Goal: Task Accomplishment & Management: Complete application form

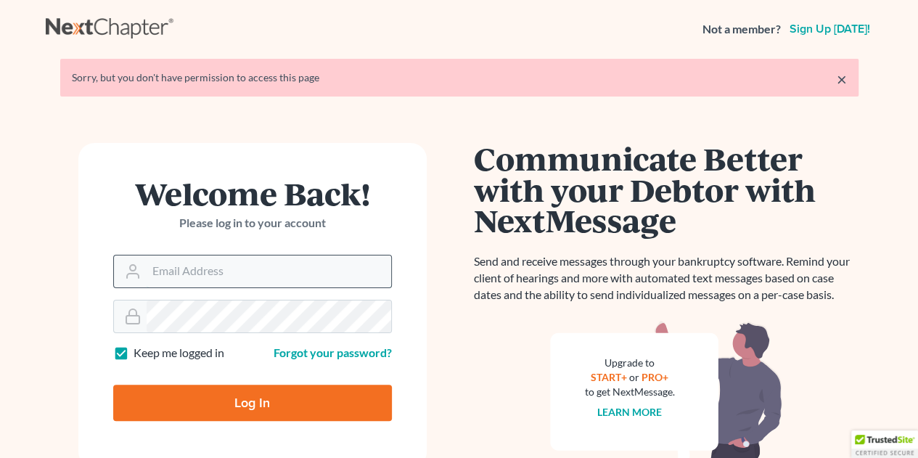
click at [176, 269] on input "Email Address" at bounding box center [269, 272] width 245 height 32
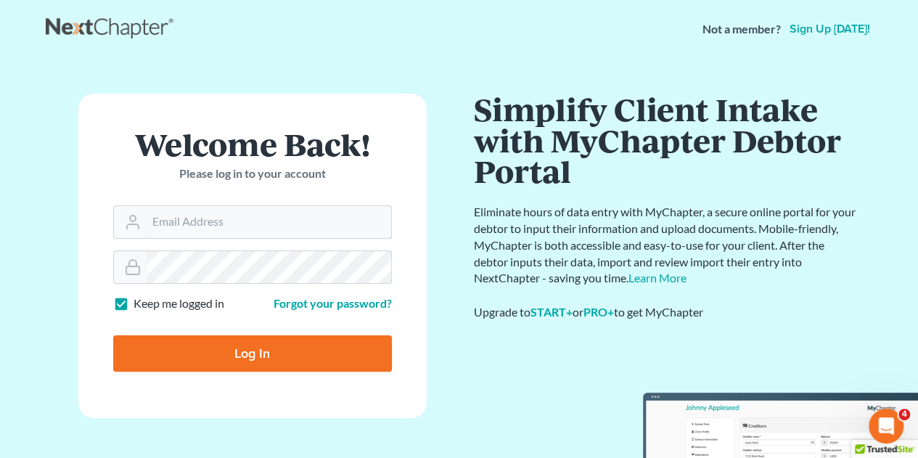
type input "[EMAIL_ADDRESS][DOMAIN_NAME]"
click at [356, 348] on input "Log In" at bounding box center [252, 353] width 279 height 36
type input "Thinking..."
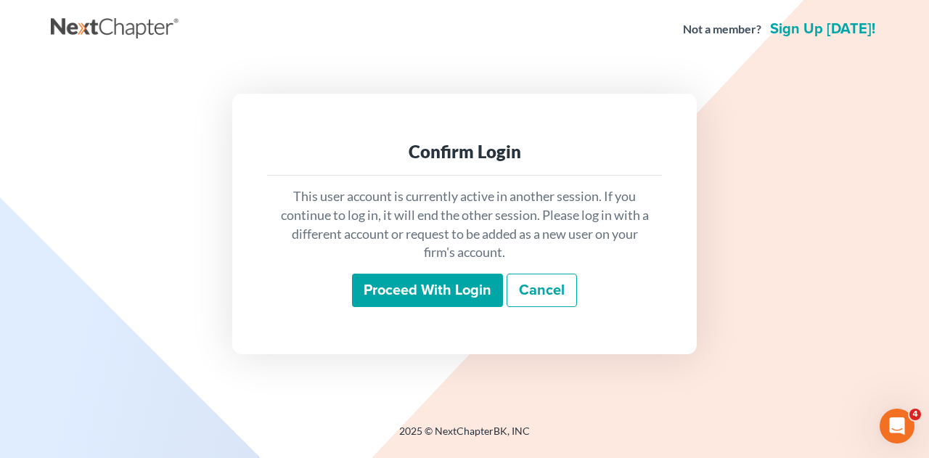
click at [408, 284] on input "Proceed with login" at bounding box center [427, 290] width 151 height 33
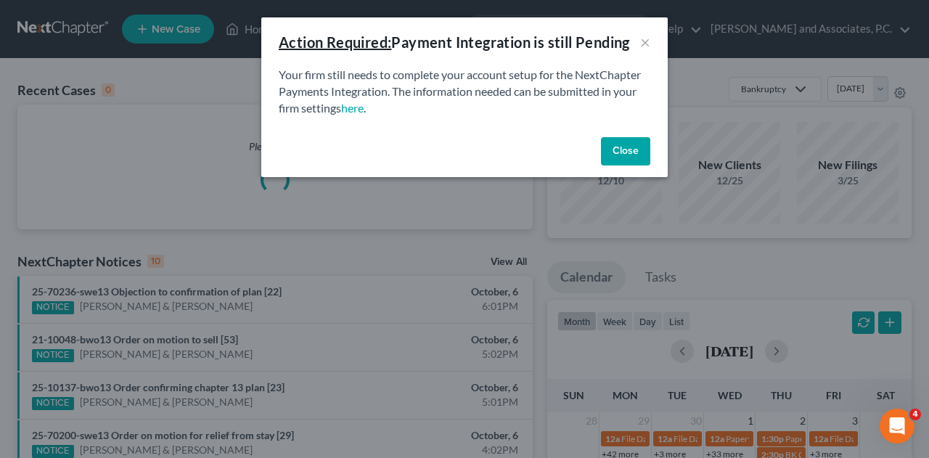
click at [616, 156] on button "Close" at bounding box center [625, 151] width 49 height 29
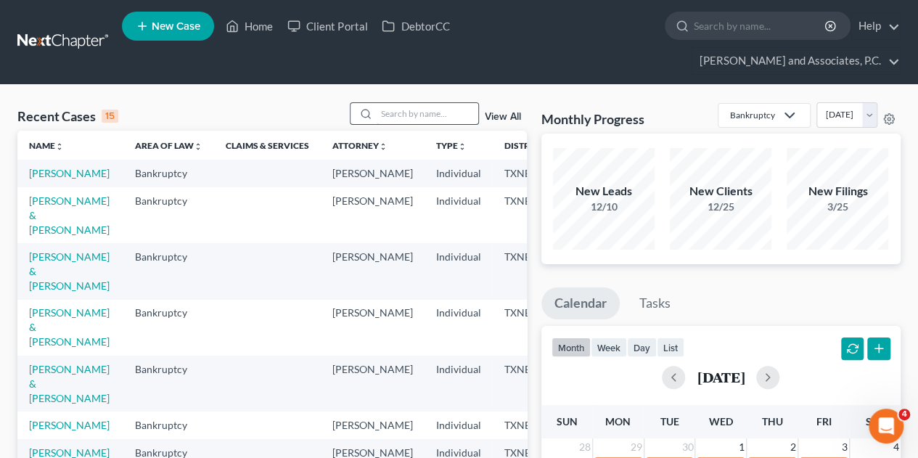
click at [428, 103] on input "search" at bounding box center [428, 113] width 102 height 21
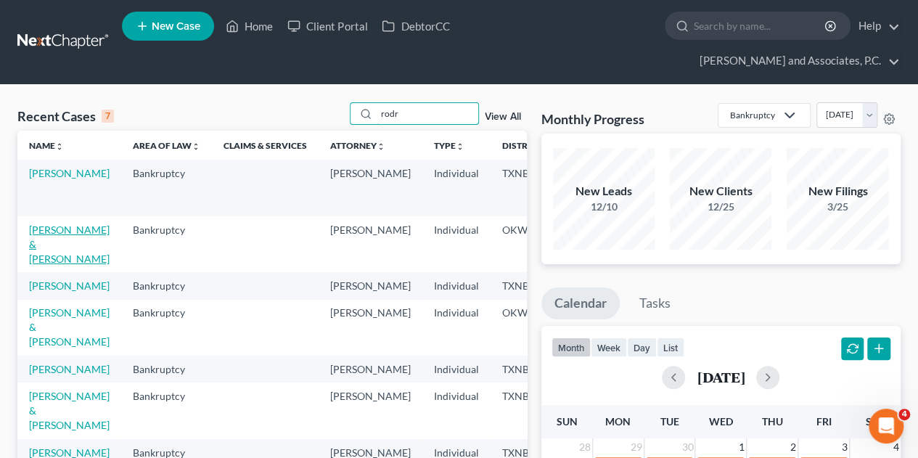
type input "rodr"
click at [52, 224] on link "Rodriguez, David & Tonya" at bounding box center [69, 244] width 81 height 41
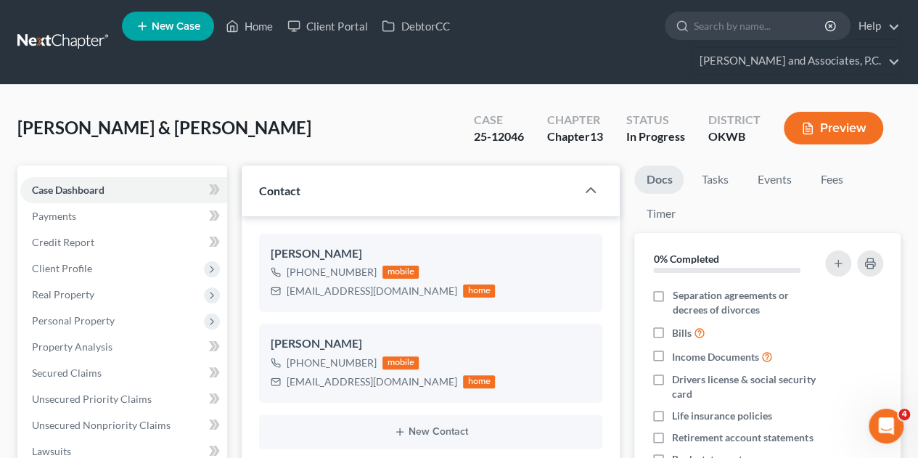
scroll to position [2971, 0]
click at [45, 367] on span "Secured Claims" at bounding box center [67, 373] width 70 height 12
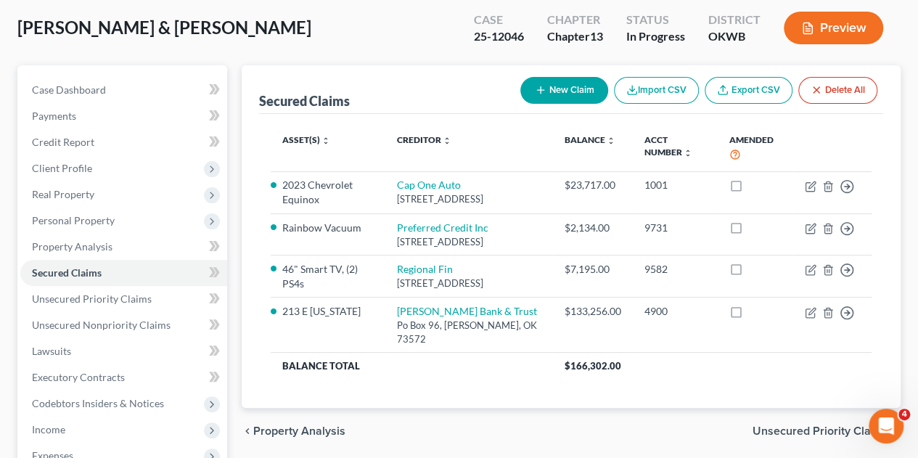
scroll to position [100, 0]
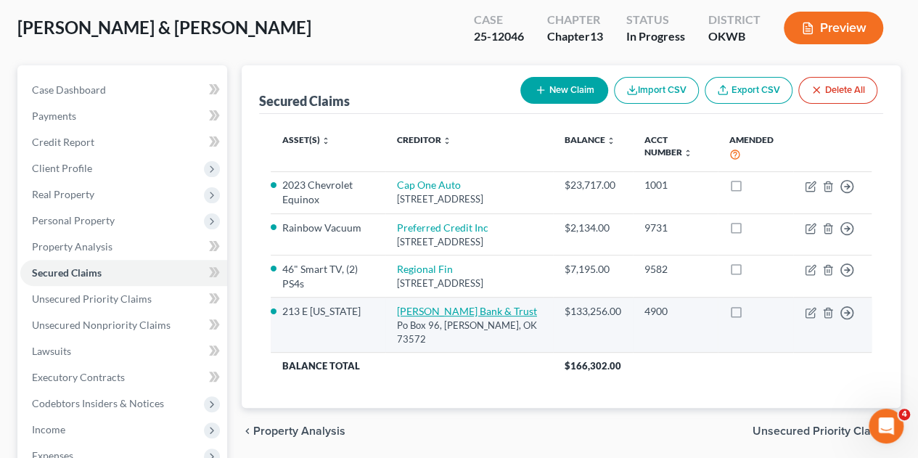
click at [442, 314] on link "Walters Bank & Trust" at bounding box center [467, 311] width 140 height 12
select select "37"
select select "2"
select select "0"
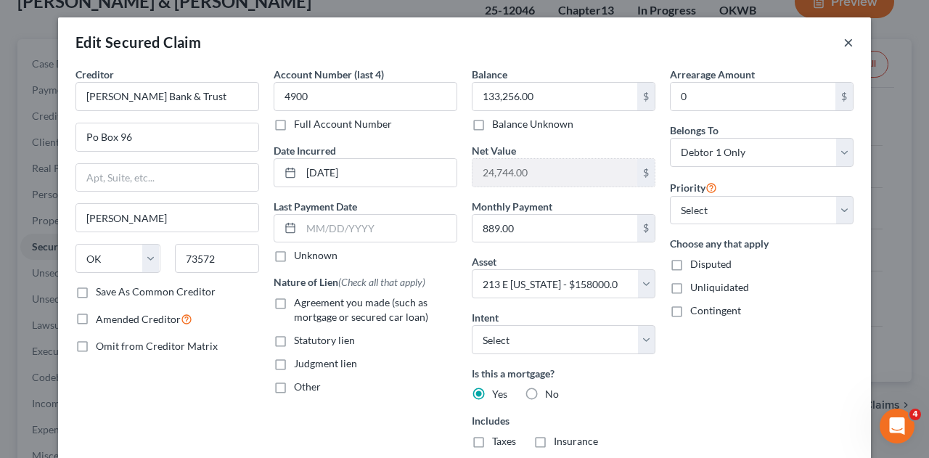
click at [844, 42] on button "×" at bounding box center [849, 41] width 10 height 17
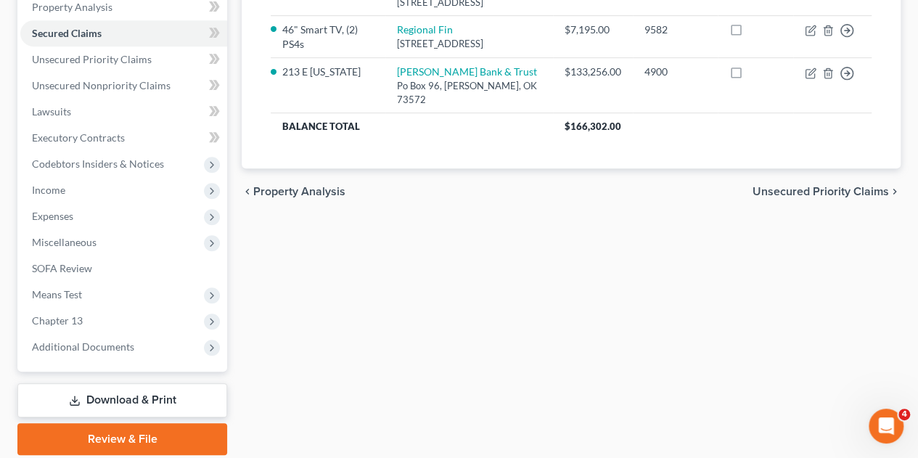
scroll to position [364, 0]
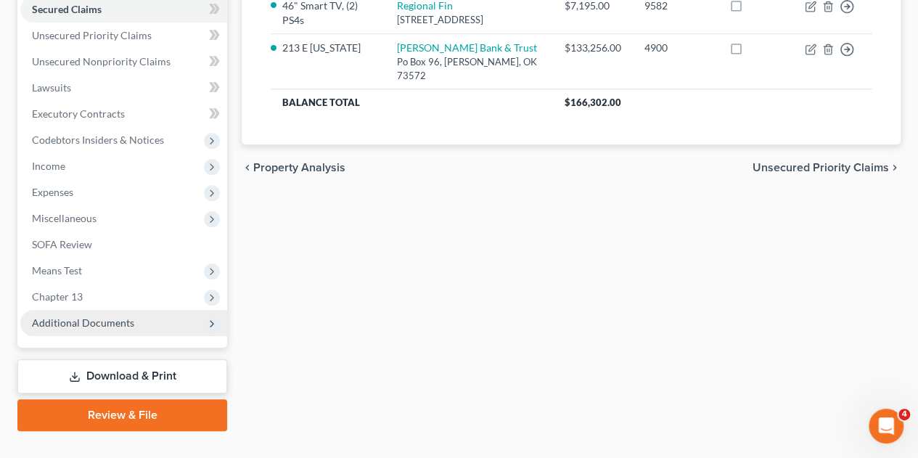
click at [68, 317] on span "Additional Documents" at bounding box center [83, 323] width 102 height 12
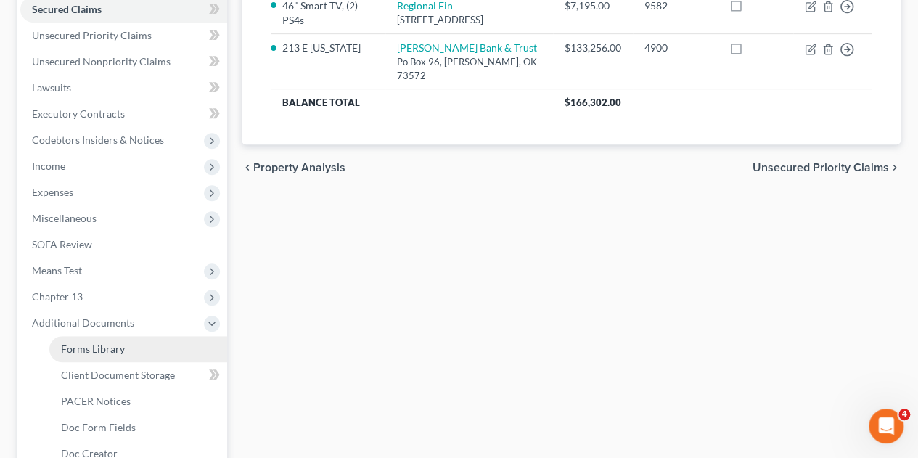
click at [78, 343] on span "Forms Library" at bounding box center [93, 349] width 64 height 12
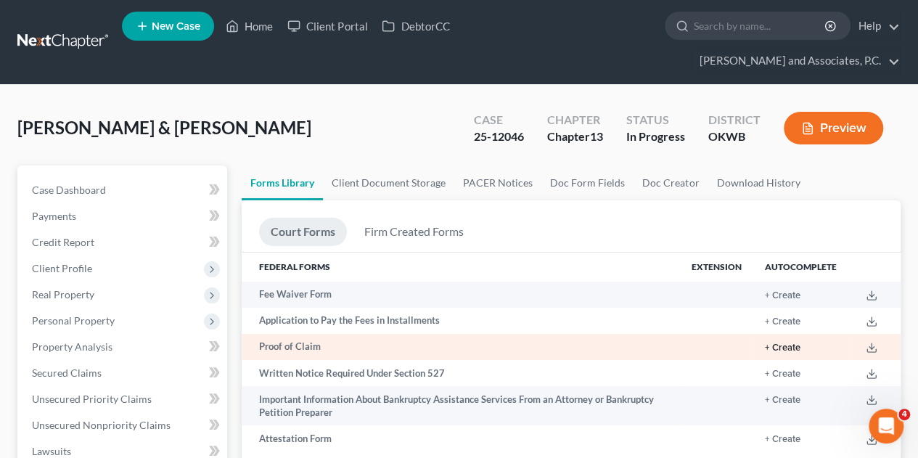
click at [782, 343] on button "+ Create" at bounding box center [783, 347] width 36 height 9
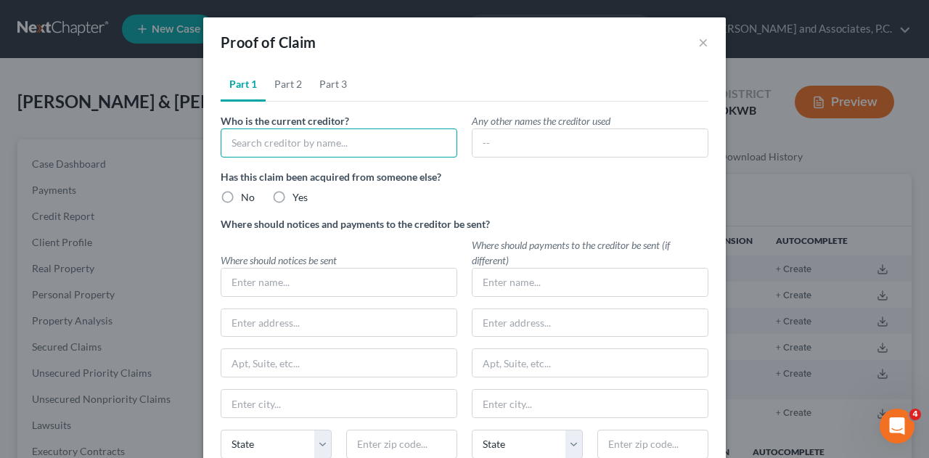
click at [352, 142] on input "text" at bounding box center [339, 143] width 237 height 29
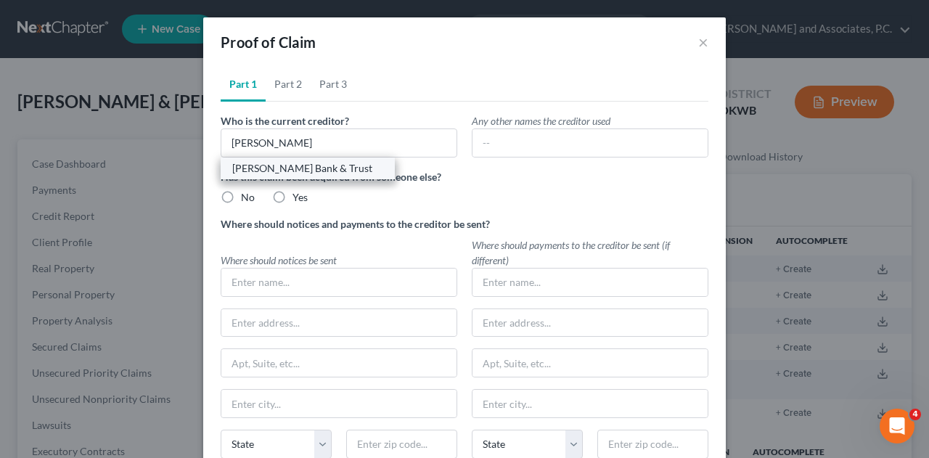
click at [306, 171] on div "Walters Bank & Trust" at bounding box center [307, 168] width 151 height 15
type input "Walters Bank & Trust"
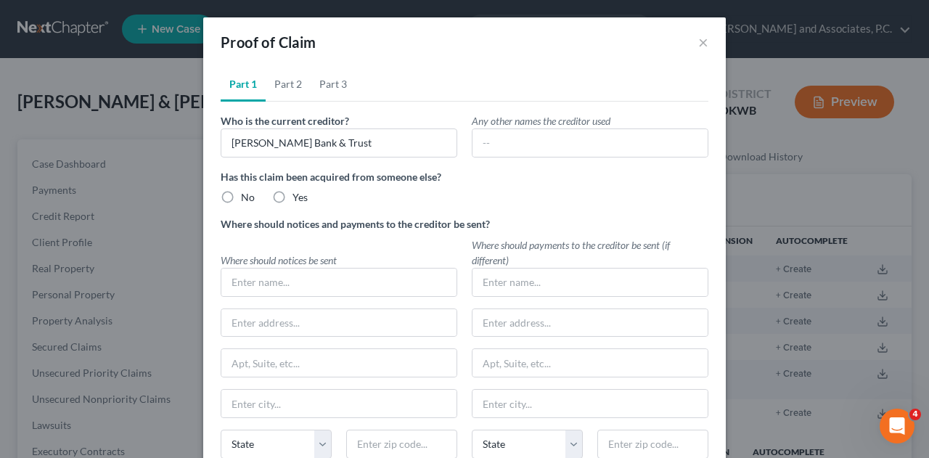
type input "Walters Bank & Trust"
type input "Po Box 96"
type input "Walters"
select select "37"
type input "73572"
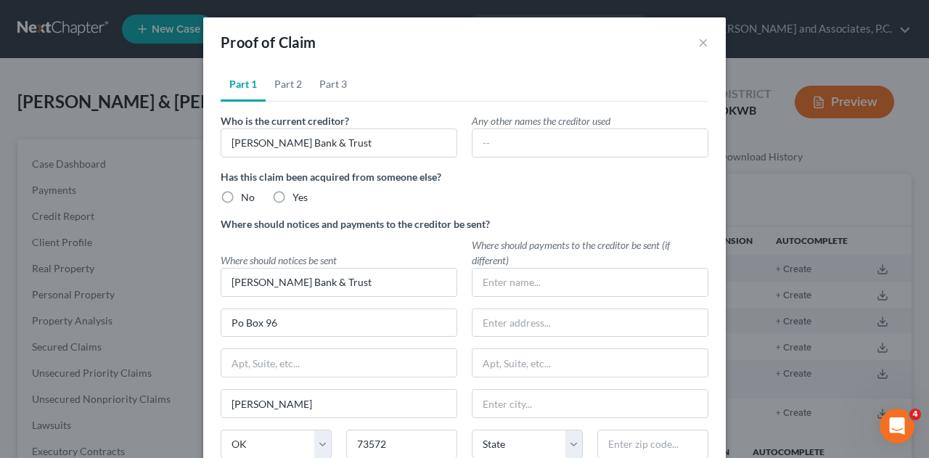
click at [241, 195] on label "No" at bounding box center [248, 197] width 14 height 15
click at [247, 195] on input "No" at bounding box center [251, 194] width 9 height 9
radio input "true"
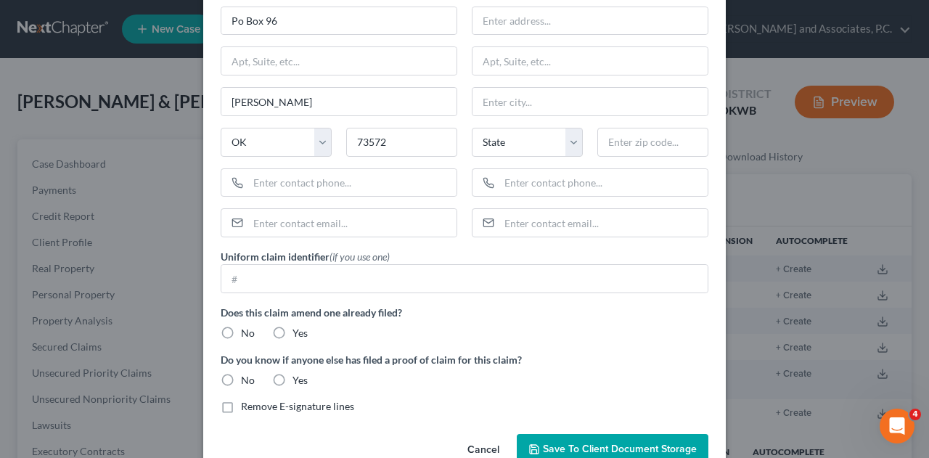
scroll to position [306, 0]
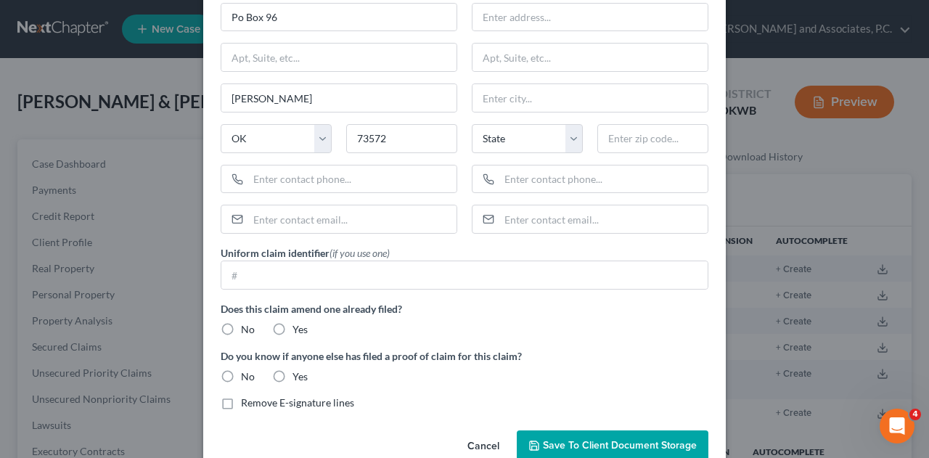
click at [241, 323] on label "No" at bounding box center [248, 329] width 14 height 15
click at [247, 323] on input "No" at bounding box center [251, 326] width 9 height 9
radio input "true"
click at [241, 372] on label "No" at bounding box center [248, 377] width 14 height 15
click at [247, 372] on input "No" at bounding box center [251, 374] width 9 height 9
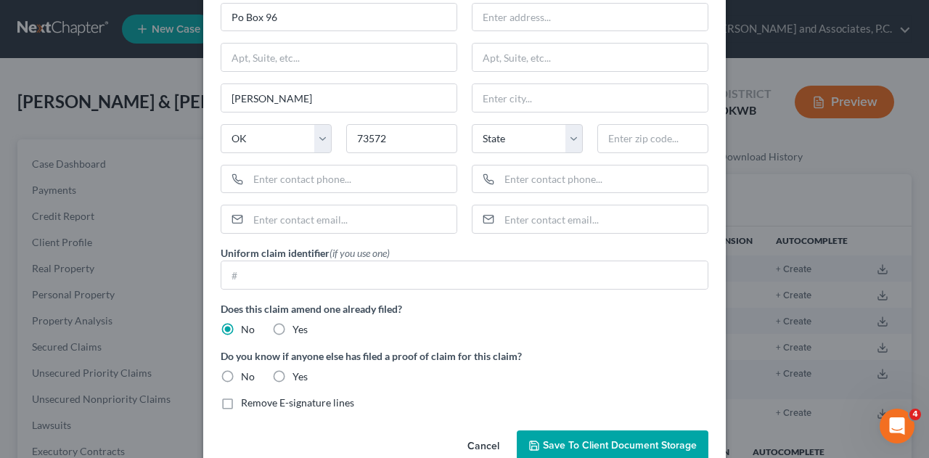
radio input "true"
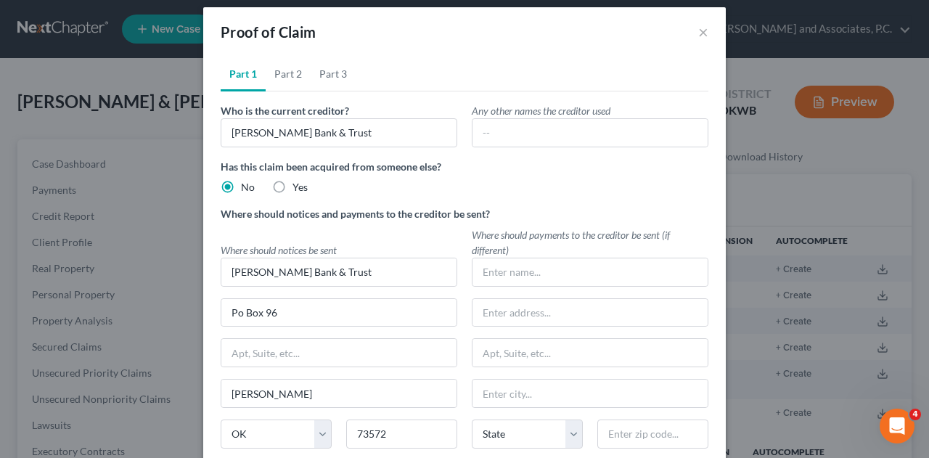
scroll to position [6, 0]
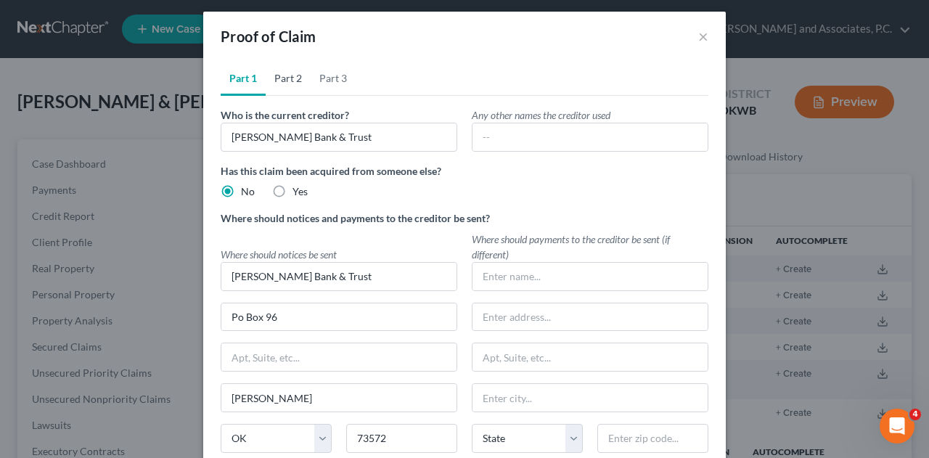
click at [286, 78] on link "Part 2" at bounding box center [288, 78] width 45 height 35
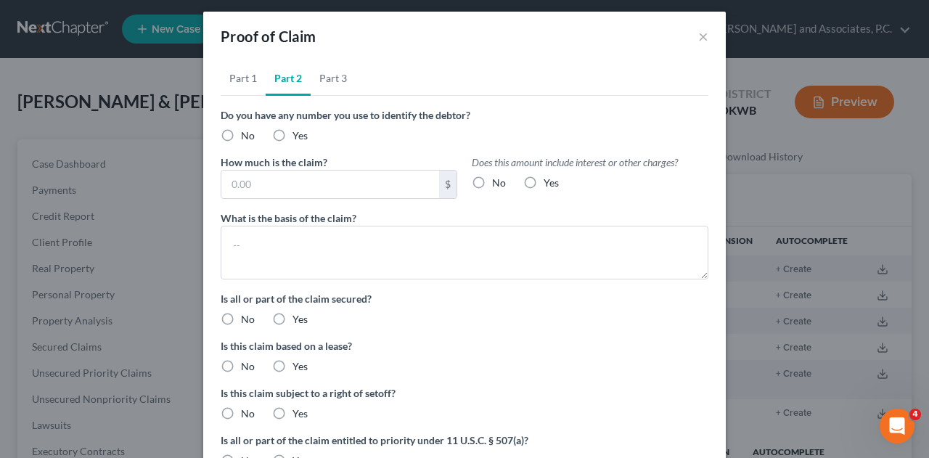
click at [241, 135] on label "No" at bounding box center [248, 136] width 14 height 15
click at [247, 135] on input "No" at bounding box center [251, 133] width 9 height 9
radio input "true"
click at [245, 180] on input "text" at bounding box center [330, 185] width 218 height 28
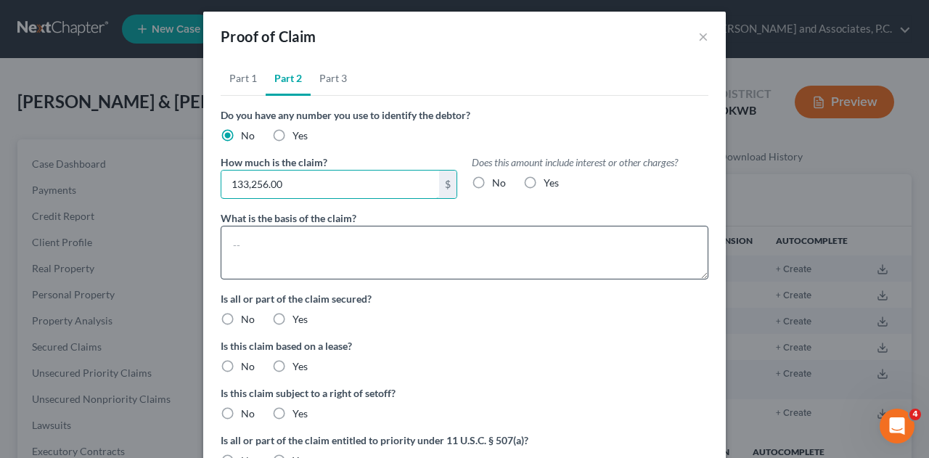
type input "133,256.00"
click at [243, 240] on textarea at bounding box center [465, 253] width 488 height 54
type textarea "s"
type textarea "mortgage"
click at [293, 318] on label "Yes" at bounding box center [300, 319] width 15 height 15
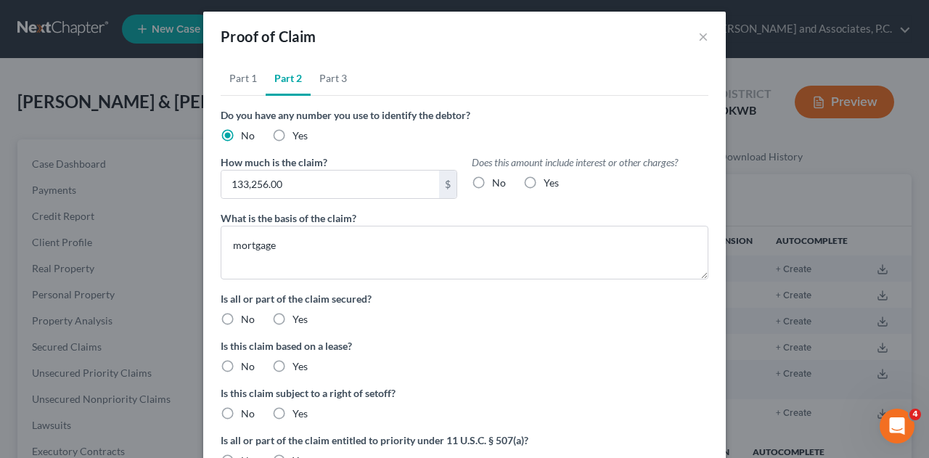
click at [298, 318] on input "Yes" at bounding box center [302, 316] width 9 height 9
radio input "true"
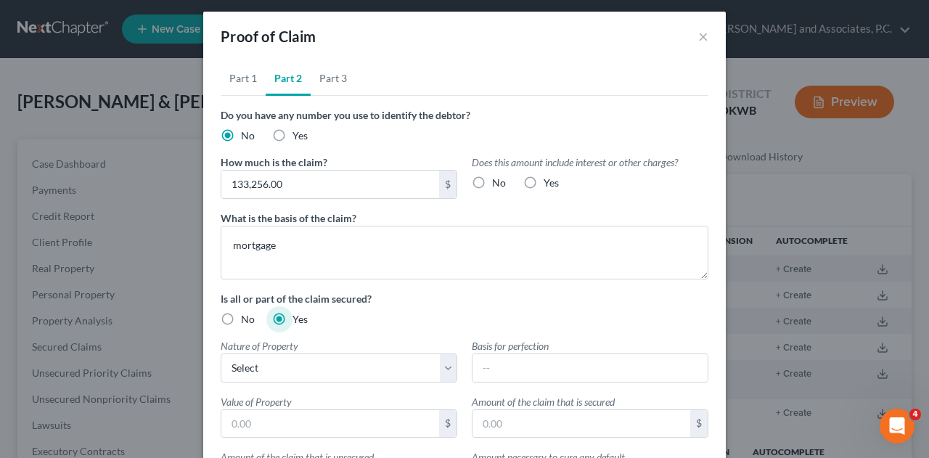
click at [544, 182] on label "Yes" at bounding box center [551, 183] width 15 height 15
click at [550, 182] on input "Yes" at bounding box center [554, 180] width 9 height 9
radio input "true"
click at [321, 359] on select "Select Real Estate Motor Vehicle Other" at bounding box center [339, 368] width 237 height 29
select select "0"
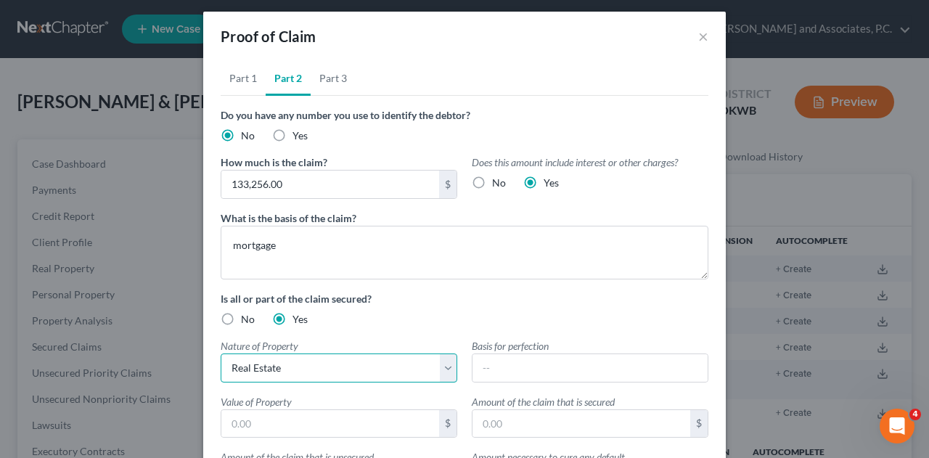
click at [221, 354] on select "Select Real Estate Motor Vehicle Other" at bounding box center [339, 368] width 237 height 29
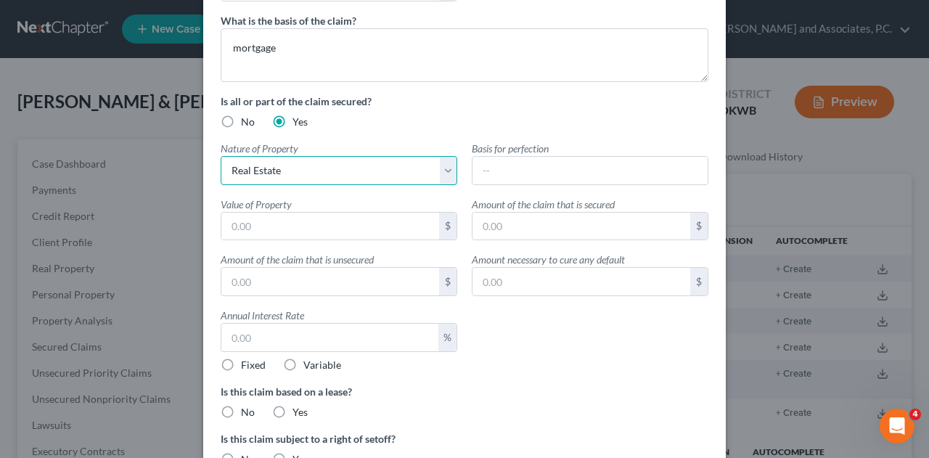
scroll to position [205, 0]
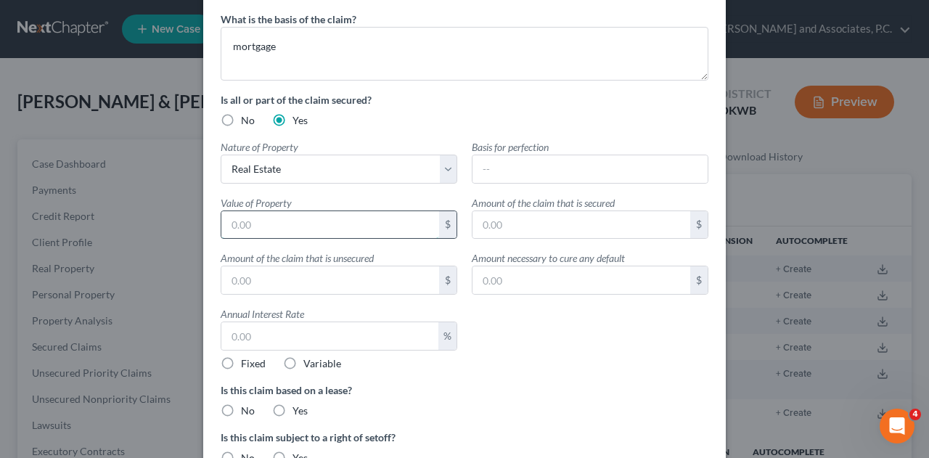
click at [280, 224] on input "text" at bounding box center [330, 225] width 218 height 28
type input "158,000.00"
click at [491, 164] on input "text" at bounding box center [590, 169] width 235 height 28
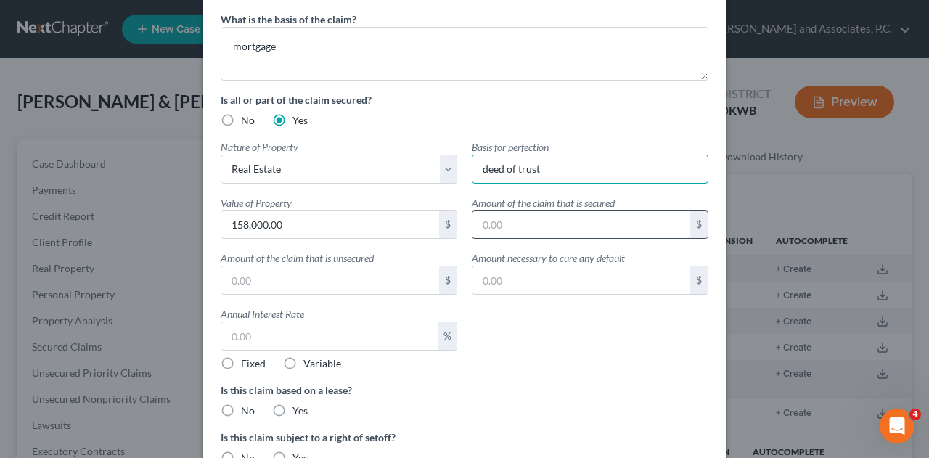
type input "deed of trust"
click at [494, 223] on input "text" at bounding box center [582, 225] width 218 height 28
type input "133,256.00"
click at [240, 332] on input "text" at bounding box center [329, 336] width 217 height 28
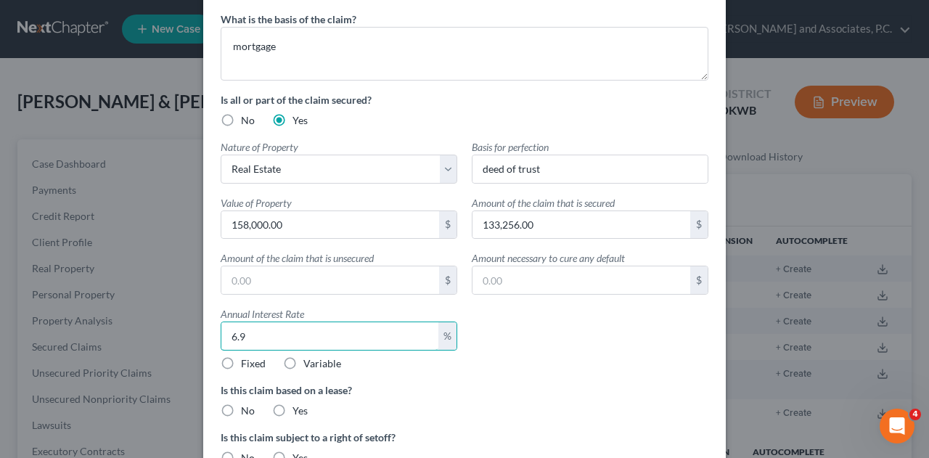
type input "6.9"
click at [241, 356] on label "Fixed" at bounding box center [253, 363] width 25 height 15
click at [247, 356] on input "Fixed" at bounding box center [251, 360] width 9 height 9
radio input "true"
click at [241, 406] on label "No" at bounding box center [248, 411] width 14 height 15
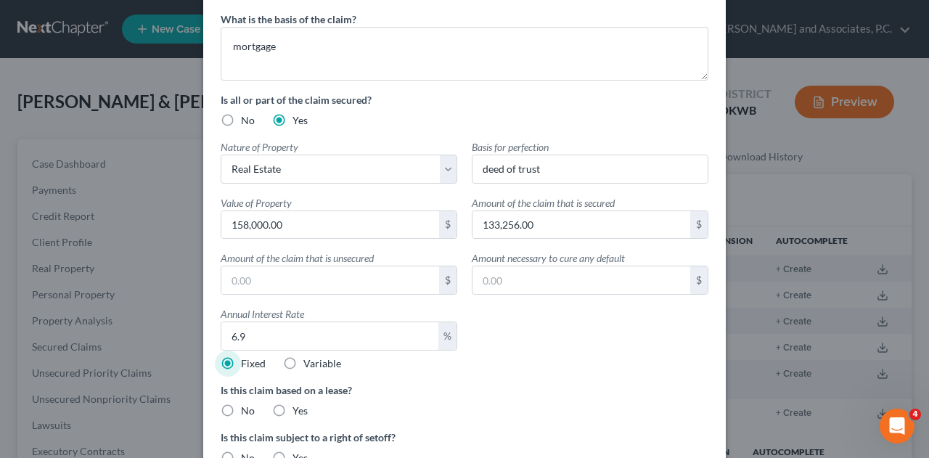
click at [247, 406] on input "No" at bounding box center [251, 408] width 9 height 9
radio input "true"
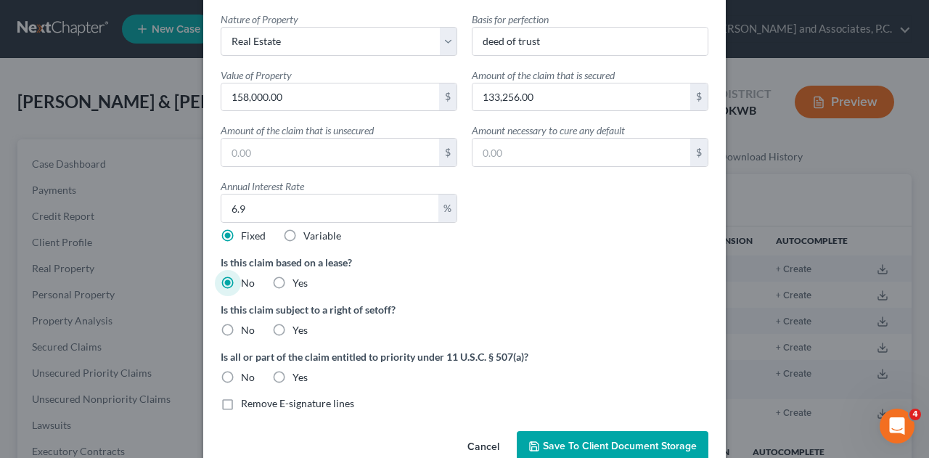
scroll to position [335, 0]
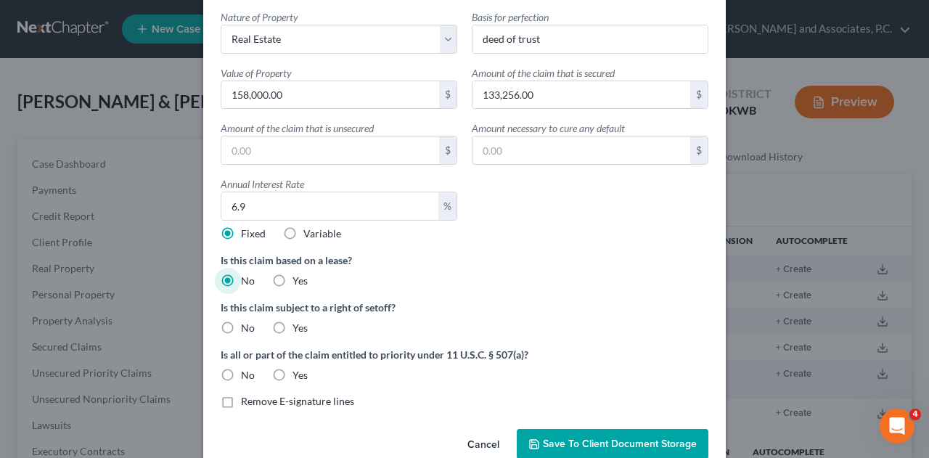
click at [241, 324] on label "No" at bounding box center [248, 328] width 14 height 15
click at [247, 324] on input "No" at bounding box center [251, 325] width 9 height 9
radio input "true"
click at [241, 372] on label "No" at bounding box center [248, 375] width 14 height 15
click at [247, 372] on input "No" at bounding box center [251, 372] width 9 height 9
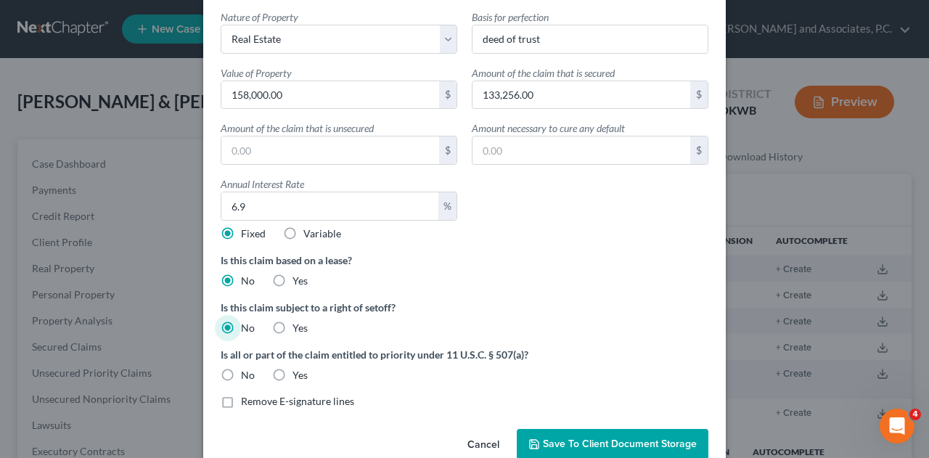
radio input "true"
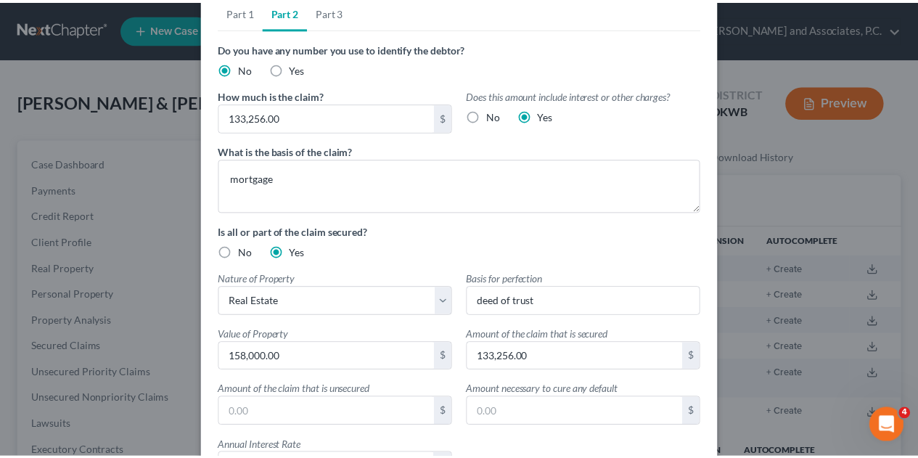
scroll to position [0, 0]
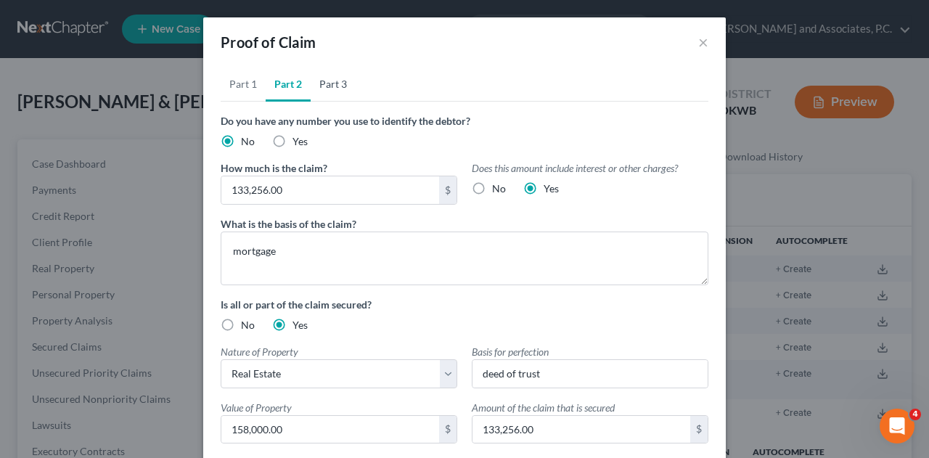
click at [328, 89] on link "Part 3" at bounding box center [333, 84] width 45 height 35
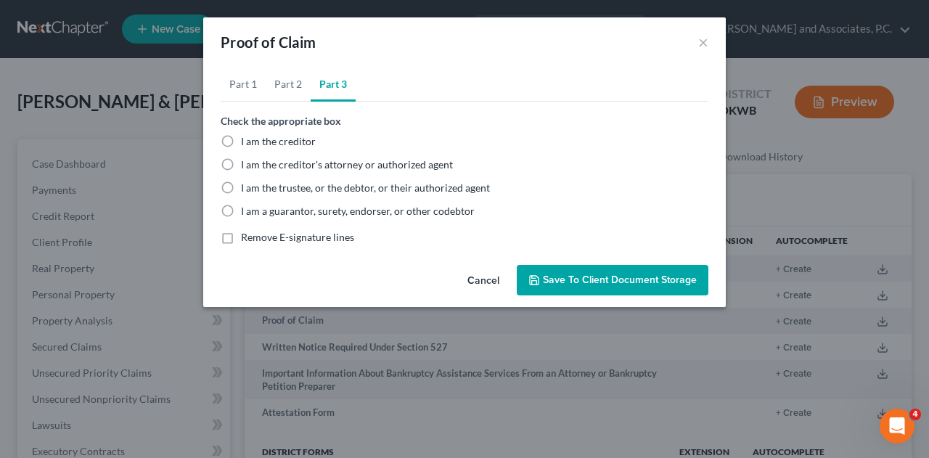
click at [241, 186] on label "I am the trustee, or the debtor, or their authorized agent" at bounding box center [365, 188] width 249 height 15
click at [247, 186] on input "I am the trustee, or the debtor, or their authorized agent" at bounding box center [251, 185] width 9 height 9
radio input "true"
click at [597, 280] on span "Save to Client Document Storage" at bounding box center [620, 280] width 154 height 12
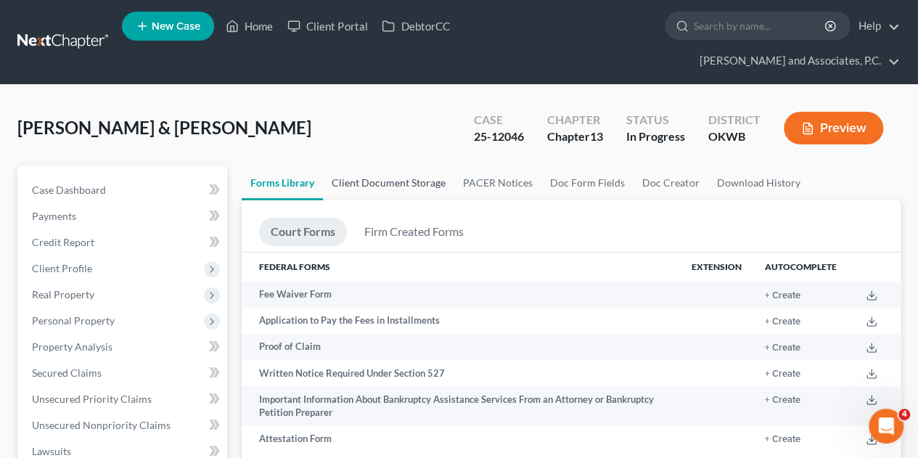
click at [423, 166] on link "Client Document Storage" at bounding box center [388, 183] width 131 height 35
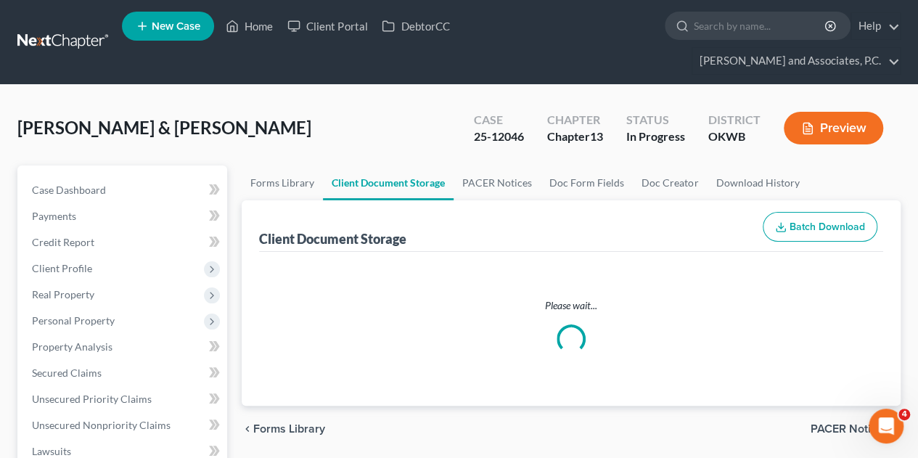
select select "0"
select select "1"
select select "3"
select select "2"
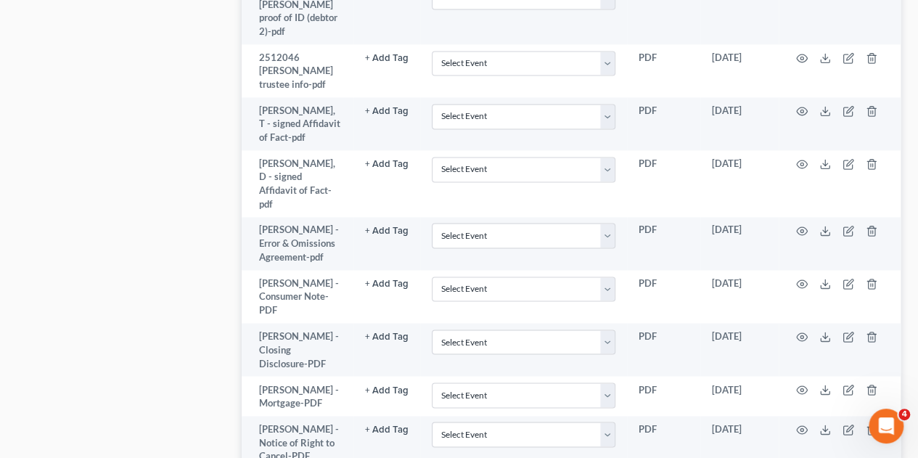
scroll to position [1406, 0]
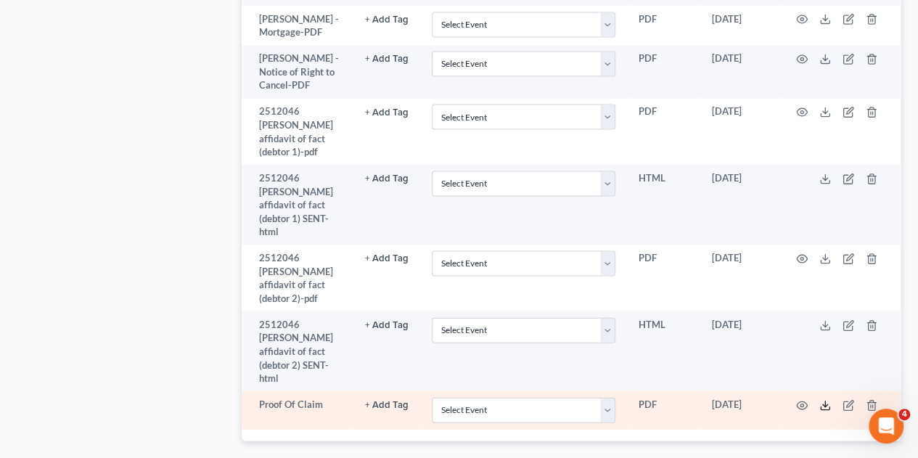
click at [823, 400] on icon at bounding box center [826, 406] width 12 height 12
